Goal: Find contact information: Find contact information

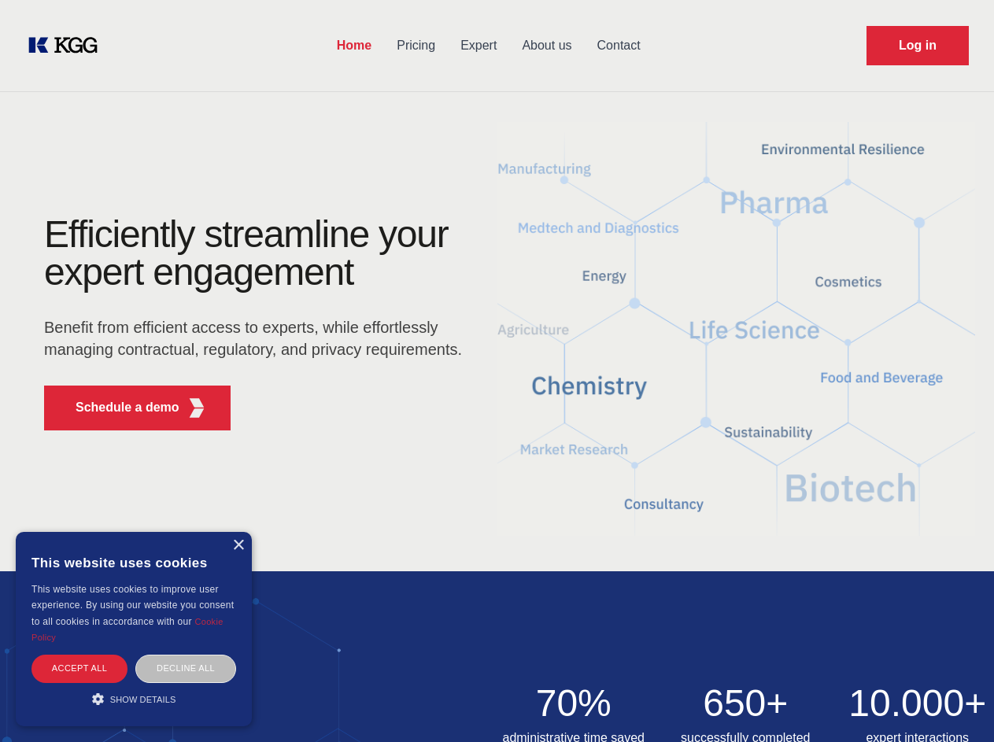
click at [497, 371] on div "Efficiently streamline your expert engagement Benefit from efficient access to …" at bounding box center [258, 329] width 479 height 227
click at [118, 408] on p "Schedule a demo" at bounding box center [128, 407] width 104 height 19
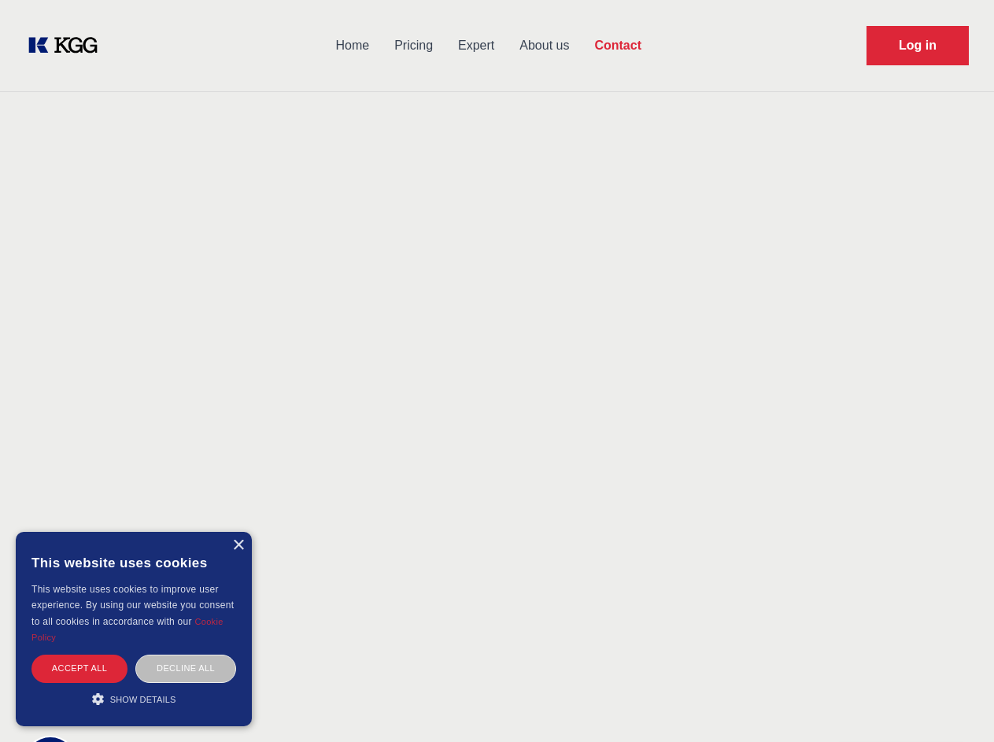
click at [238, 545] on div "× This website uses cookies This website uses cookies to improve user experienc…" at bounding box center [134, 629] width 236 height 194
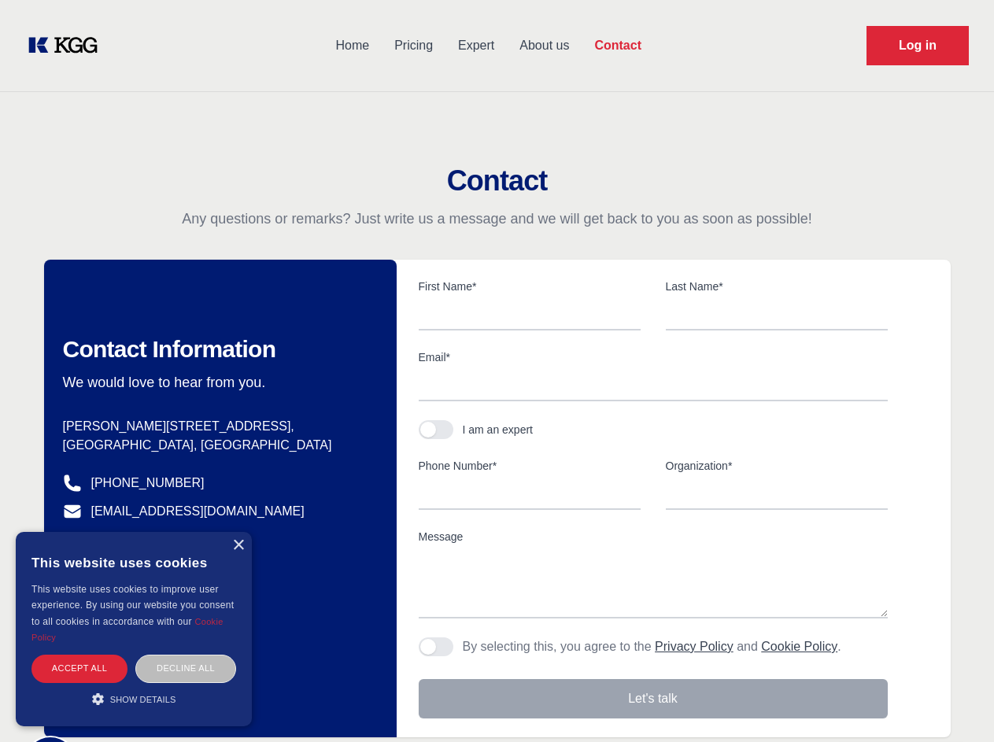
click at [79, 668] on div "Accept all" at bounding box center [79, 669] width 96 height 28
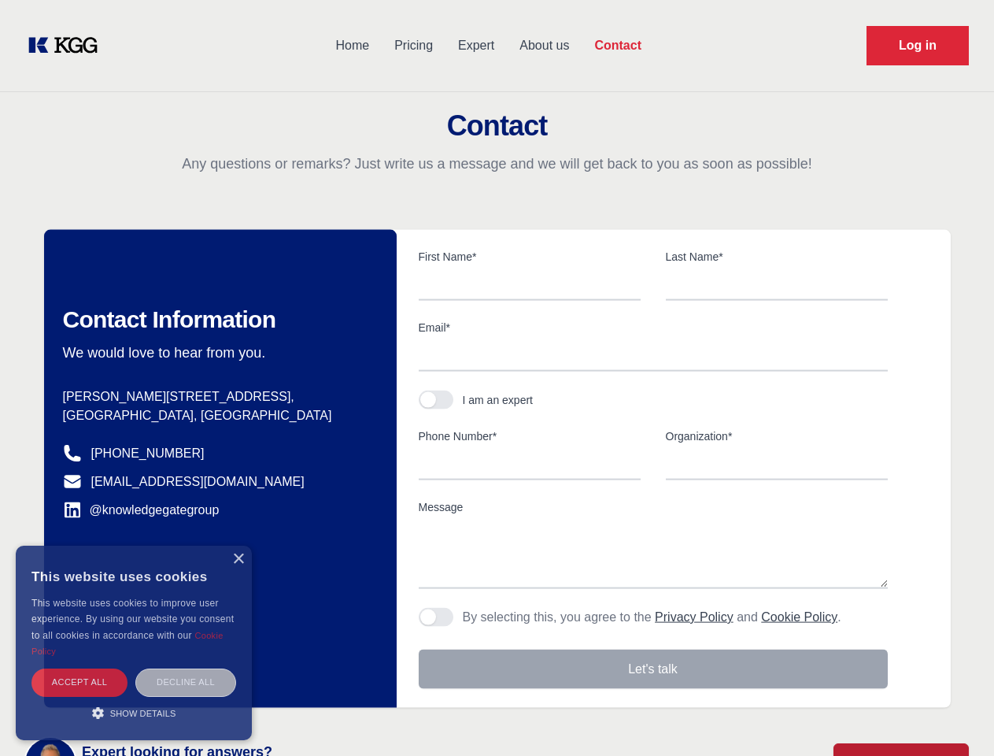
click at [186, 668] on div "Decline all" at bounding box center [185, 682] width 101 height 28
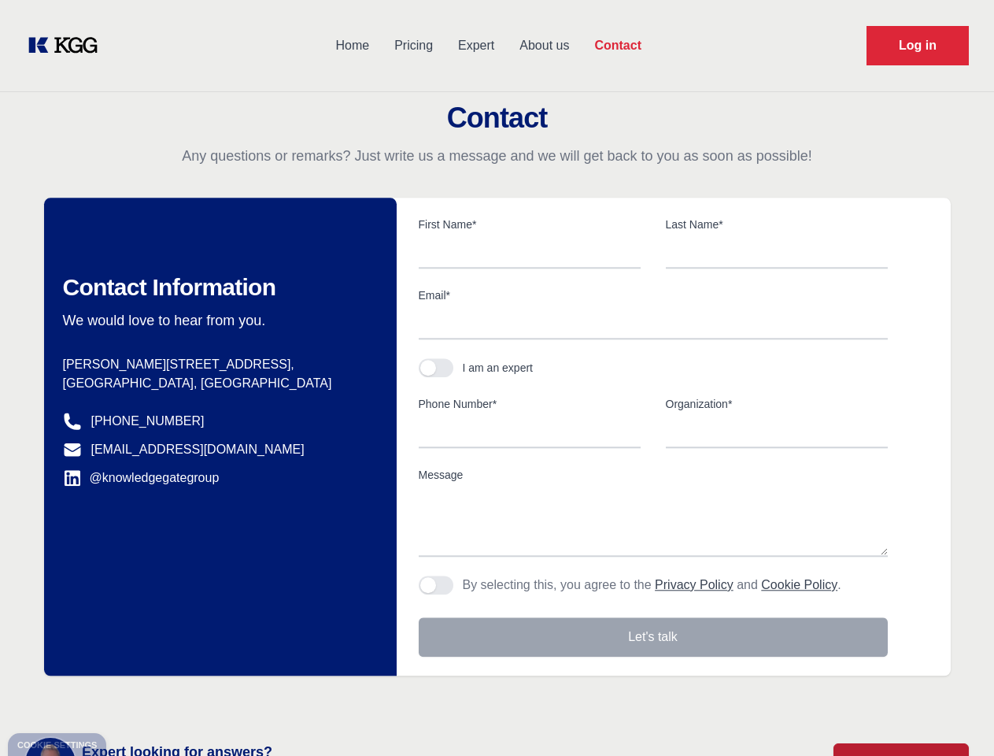
click at [134, 699] on main "Contact Any questions or remarks? Just write us a message and we will get back …" at bounding box center [497, 409] width 994 height 819
